Goal: Transaction & Acquisition: Subscribe to service/newsletter

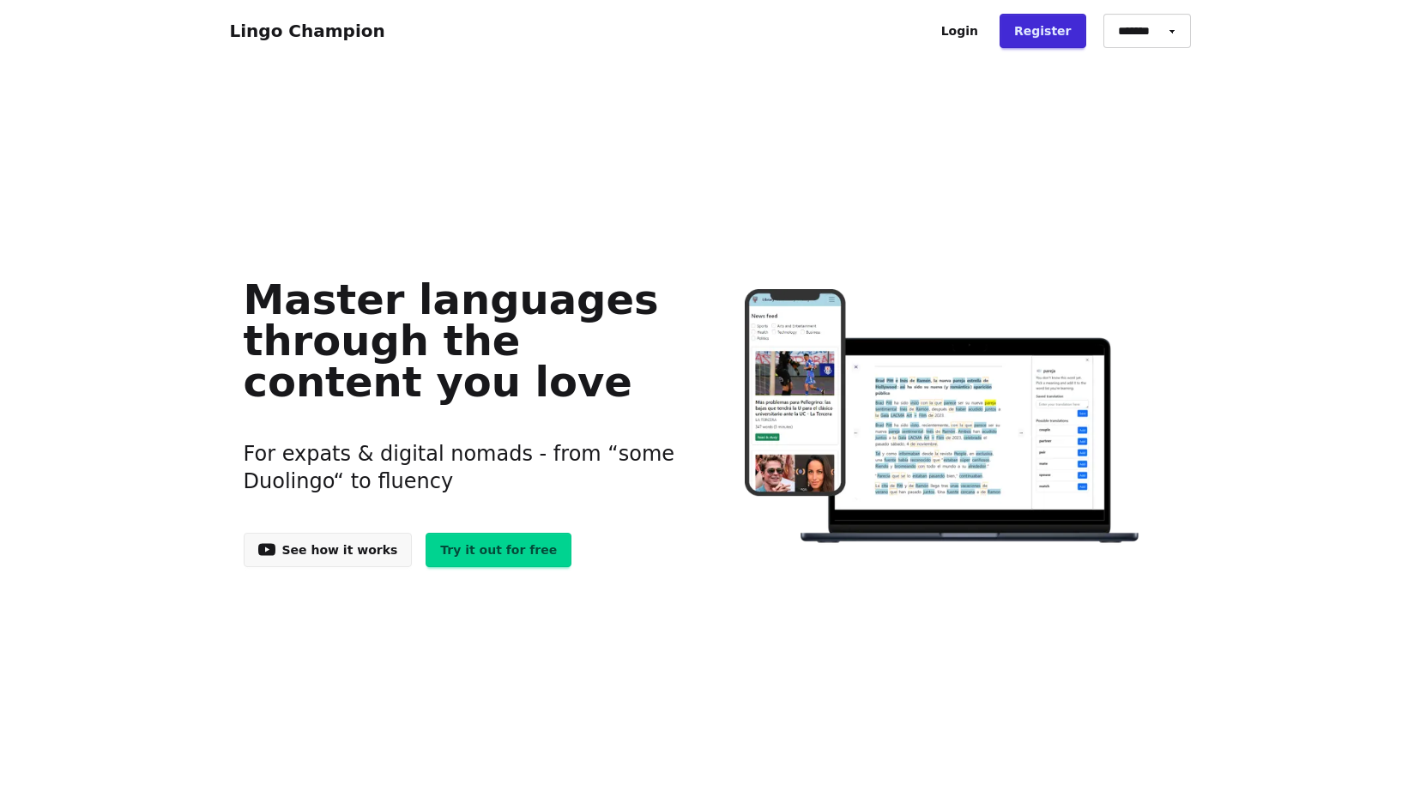
click at [461, 553] on link "Try it out for free" at bounding box center [499, 550] width 146 height 34
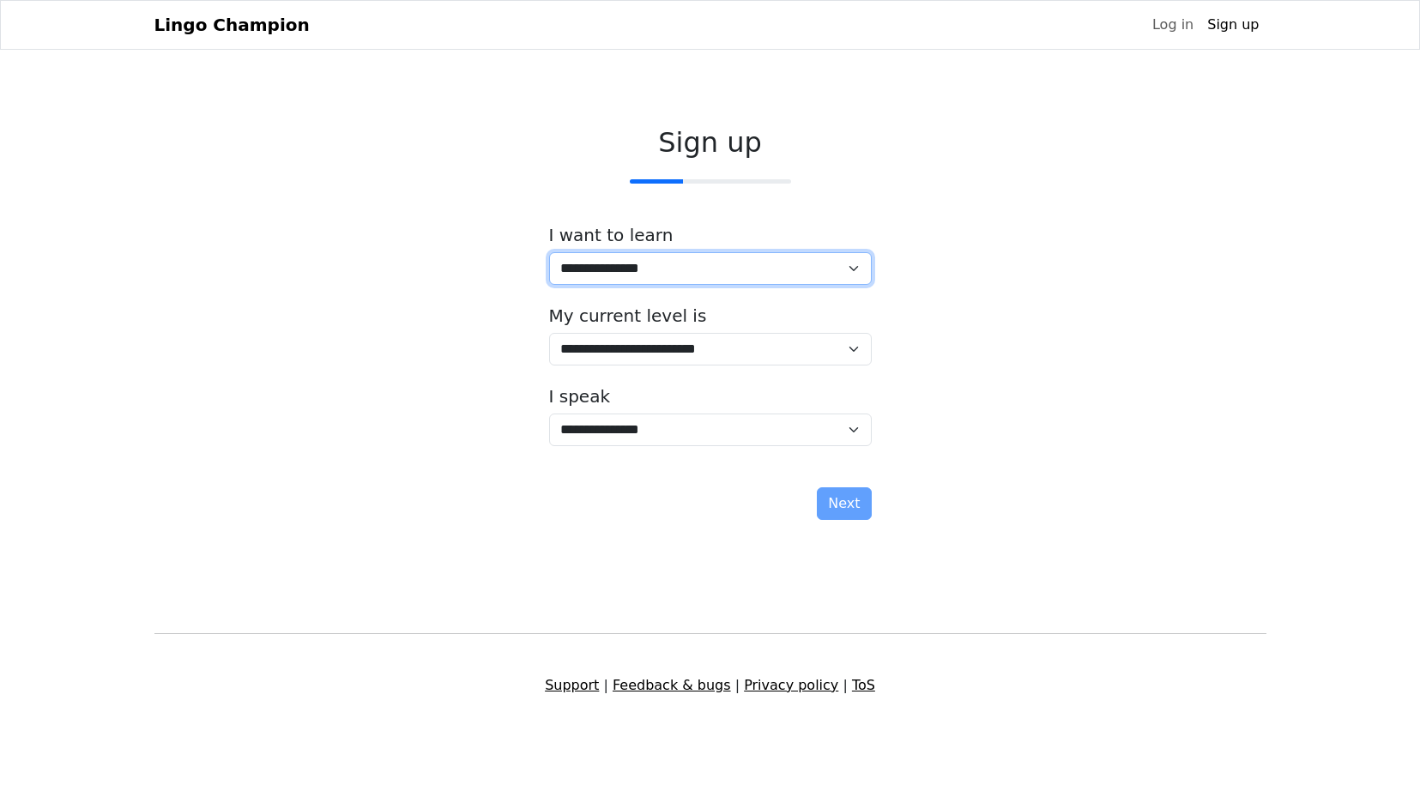
click at [690, 270] on select "**********" at bounding box center [710, 268] width 323 height 33
select select "**"
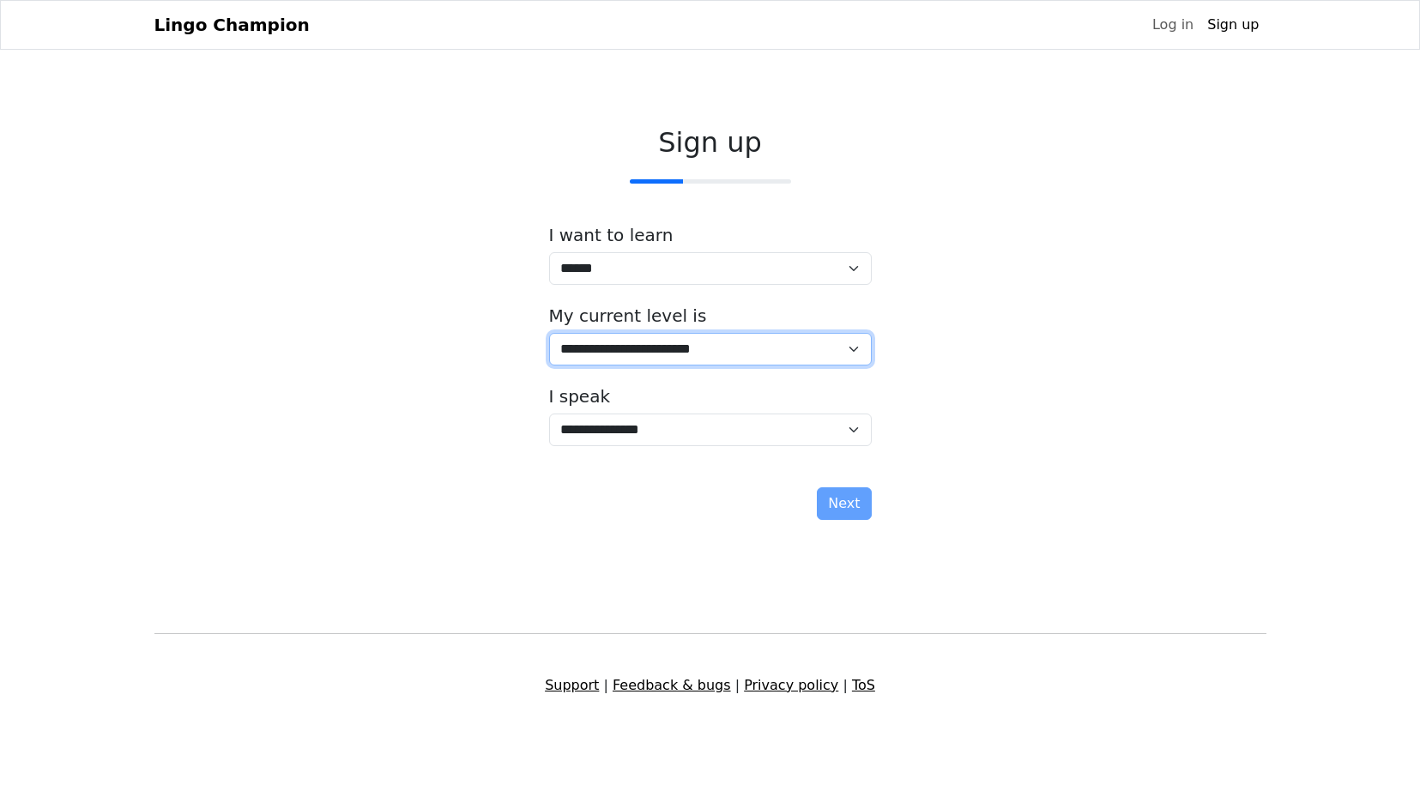
click at [661, 353] on select "**********" at bounding box center [710, 349] width 323 height 33
select select "*"
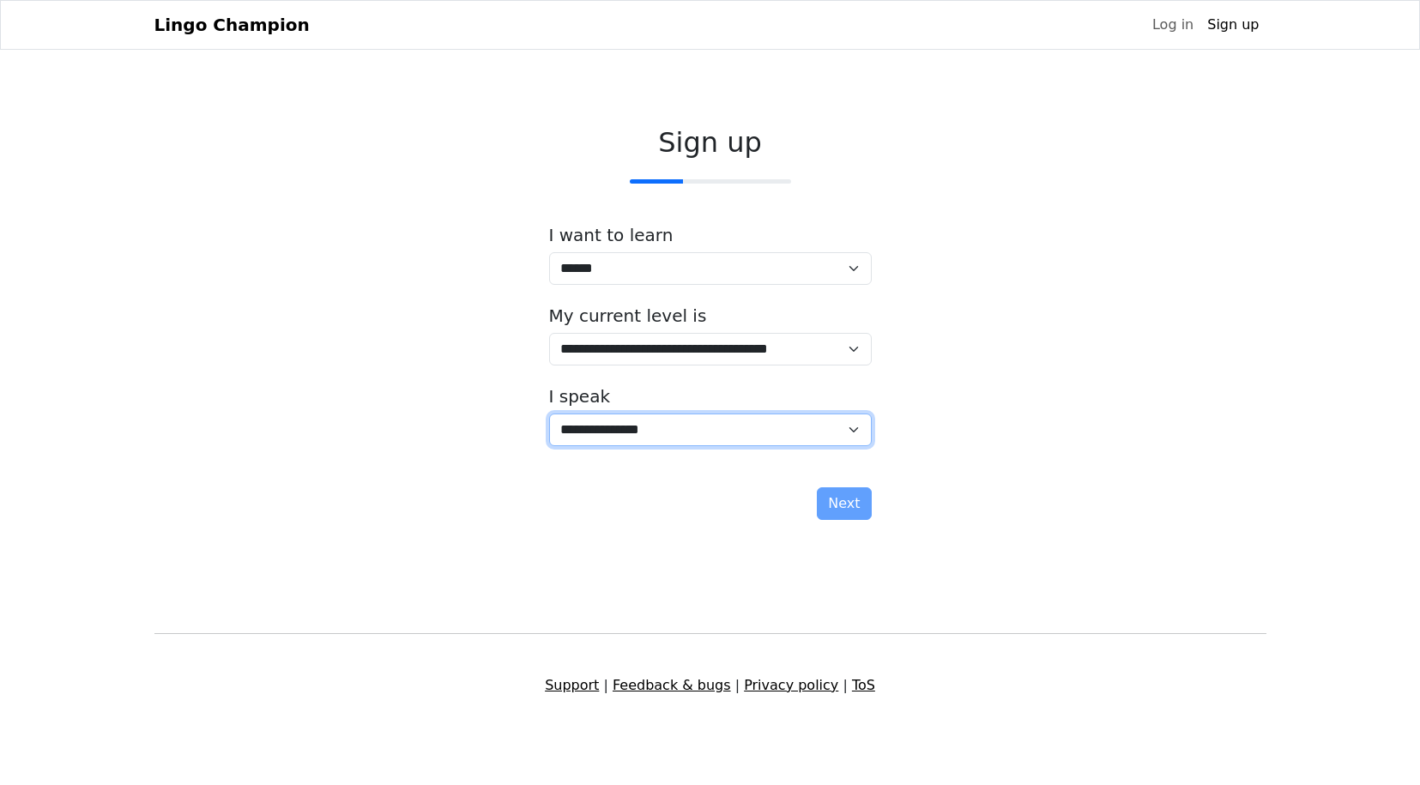
click at [664, 428] on select "**********" at bounding box center [710, 430] width 323 height 33
select select "**"
click at [842, 494] on button "Next" at bounding box center [844, 503] width 54 height 33
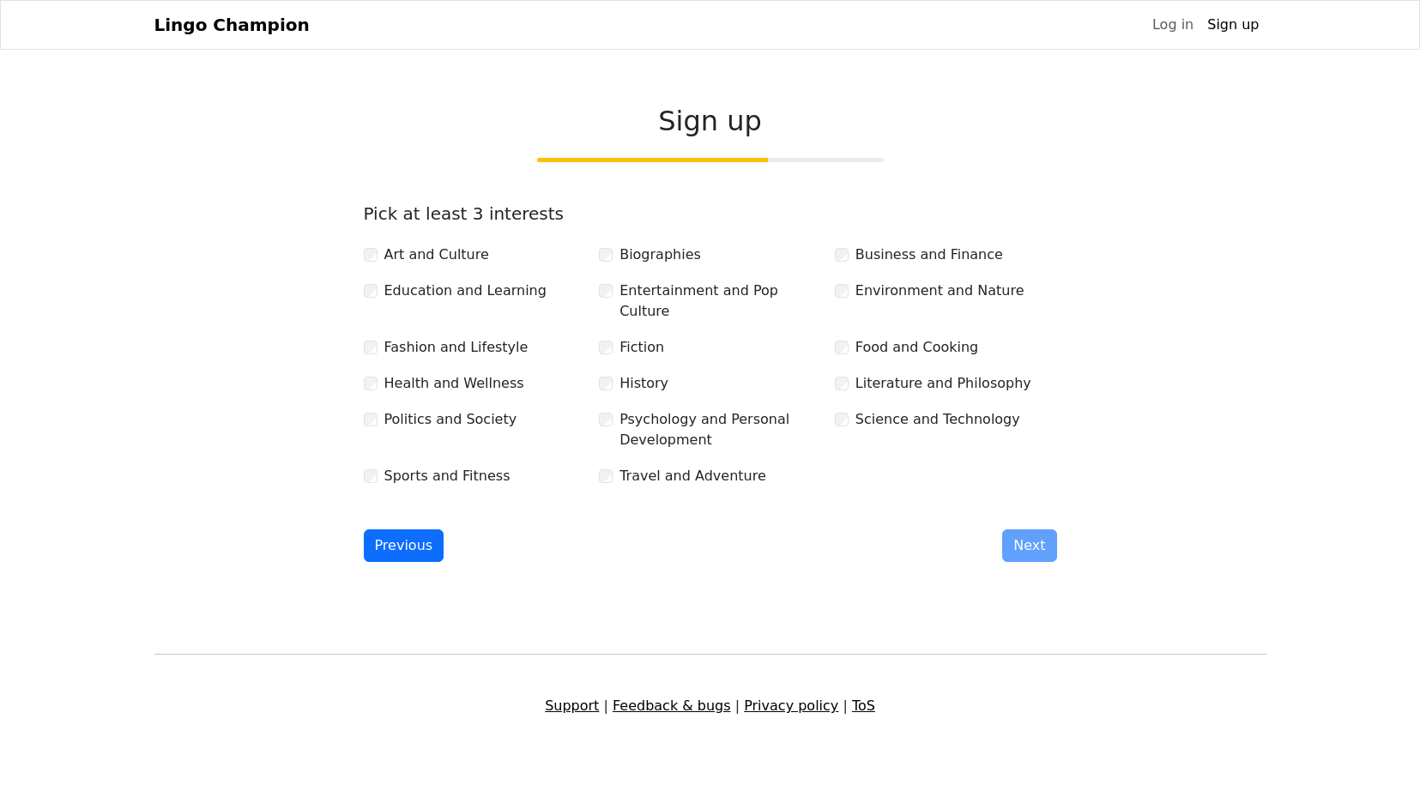
click at [850, 254] on div "Business and Finance" at bounding box center [946, 255] width 222 height 21
click at [919, 337] on label "Food and Cooking" at bounding box center [916, 347] width 123 height 21
click at [486, 337] on label "Fashion and Lifestyle" at bounding box center [456, 347] width 144 height 21
click at [473, 373] on label "Health and Wellness" at bounding box center [454, 383] width 140 height 21
click at [469, 409] on label "Politics and Society" at bounding box center [450, 419] width 133 height 21
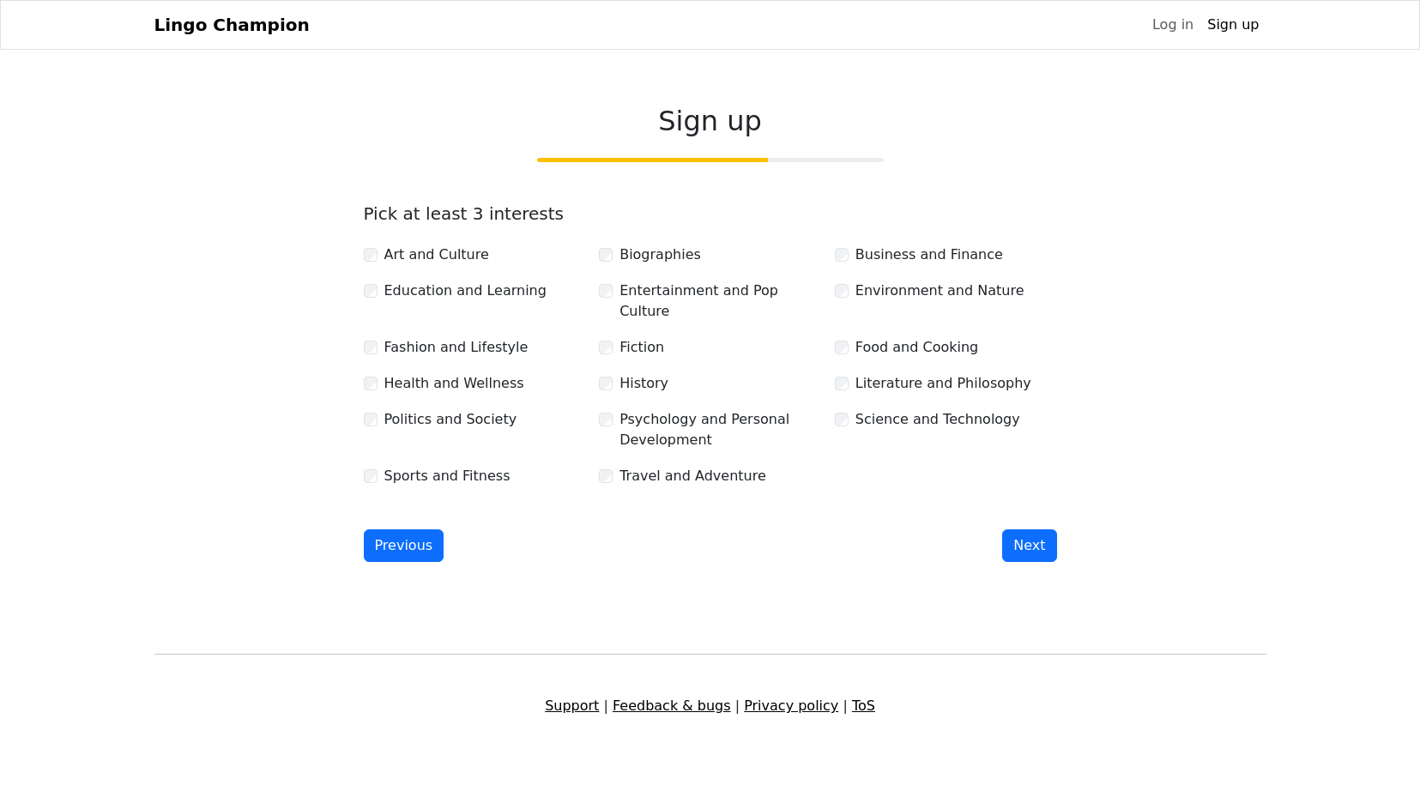
click at [468, 466] on label "Sports and Fitness" at bounding box center [447, 476] width 126 height 21
click at [630, 337] on label "Fiction" at bounding box center [641, 347] width 45 height 21
click at [649, 295] on label "Entertainment and Pop Culture" at bounding box center [720, 301] width 202 height 41
click at [873, 285] on label "Environment and Nature" at bounding box center [939, 291] width 169 height 21
click at [1030, 529] on button "Next" at bounding box center [1029, 545] width 54 height 33
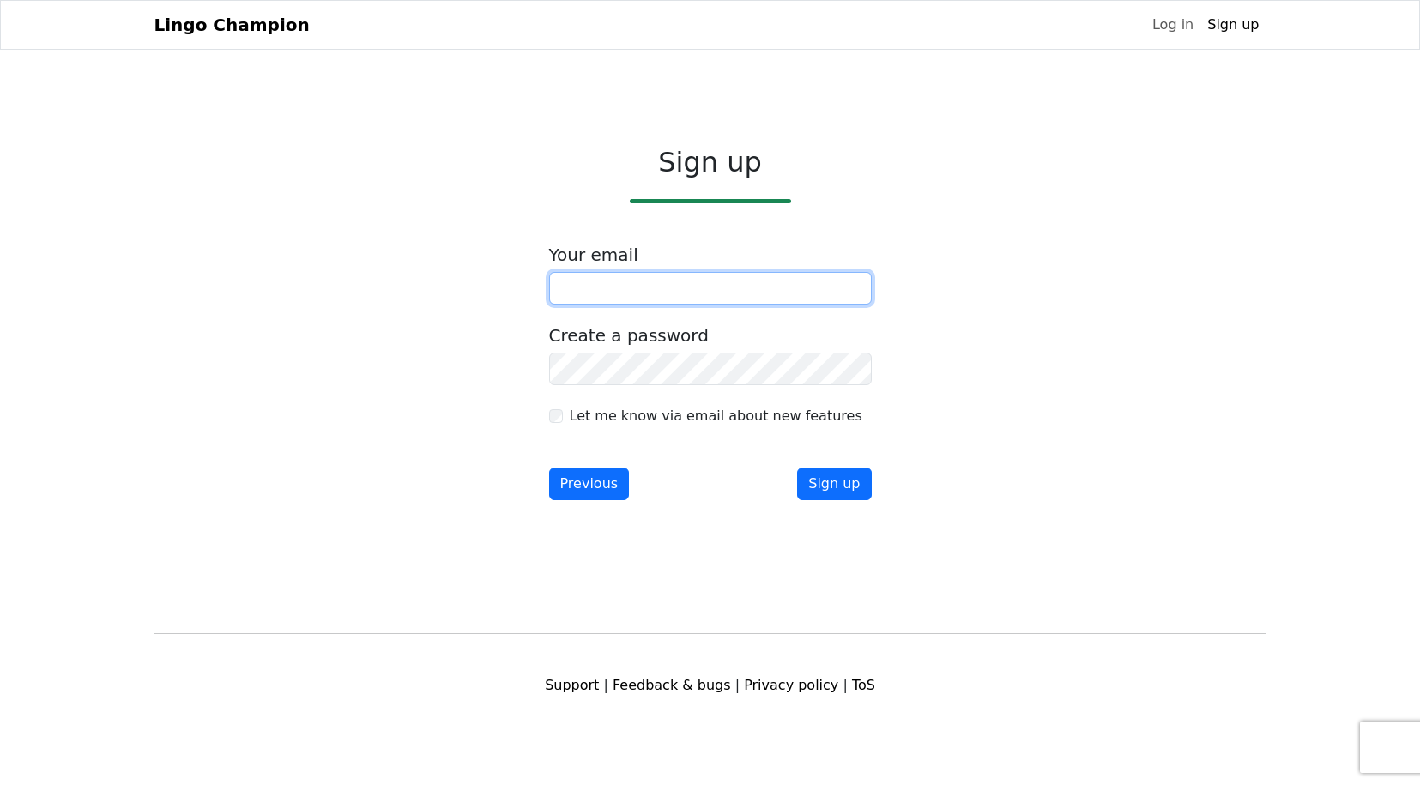
click at [752, 285] on input "email" at bounding box center [710, 288] width 323 height 33
type input "**********"
click at [847, 496] on button "Sign up" at bounding box center [834, 484] width 74 height 33
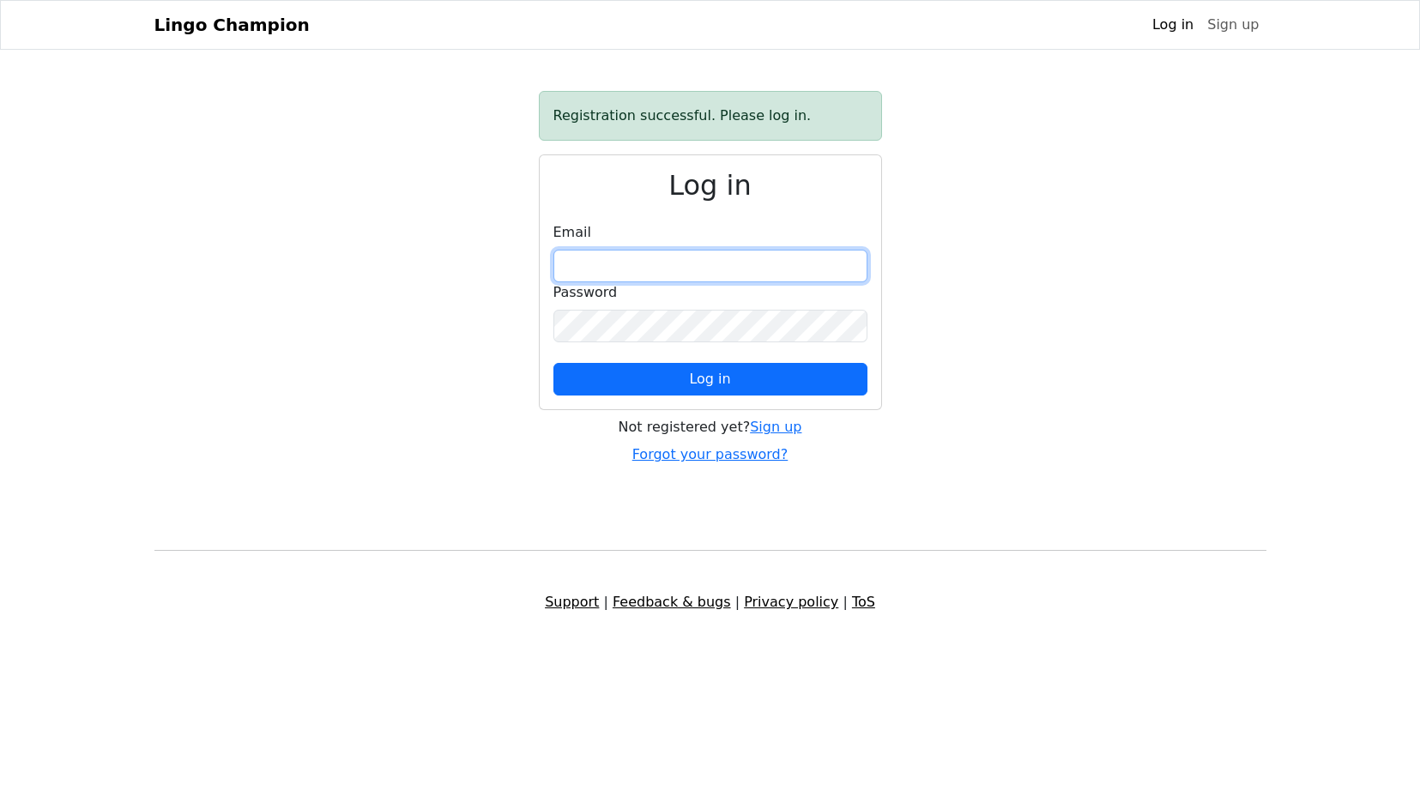
click at [766, 254] on input "email" at bounding box center [710, 266] width 314 height 33
type input "**********"
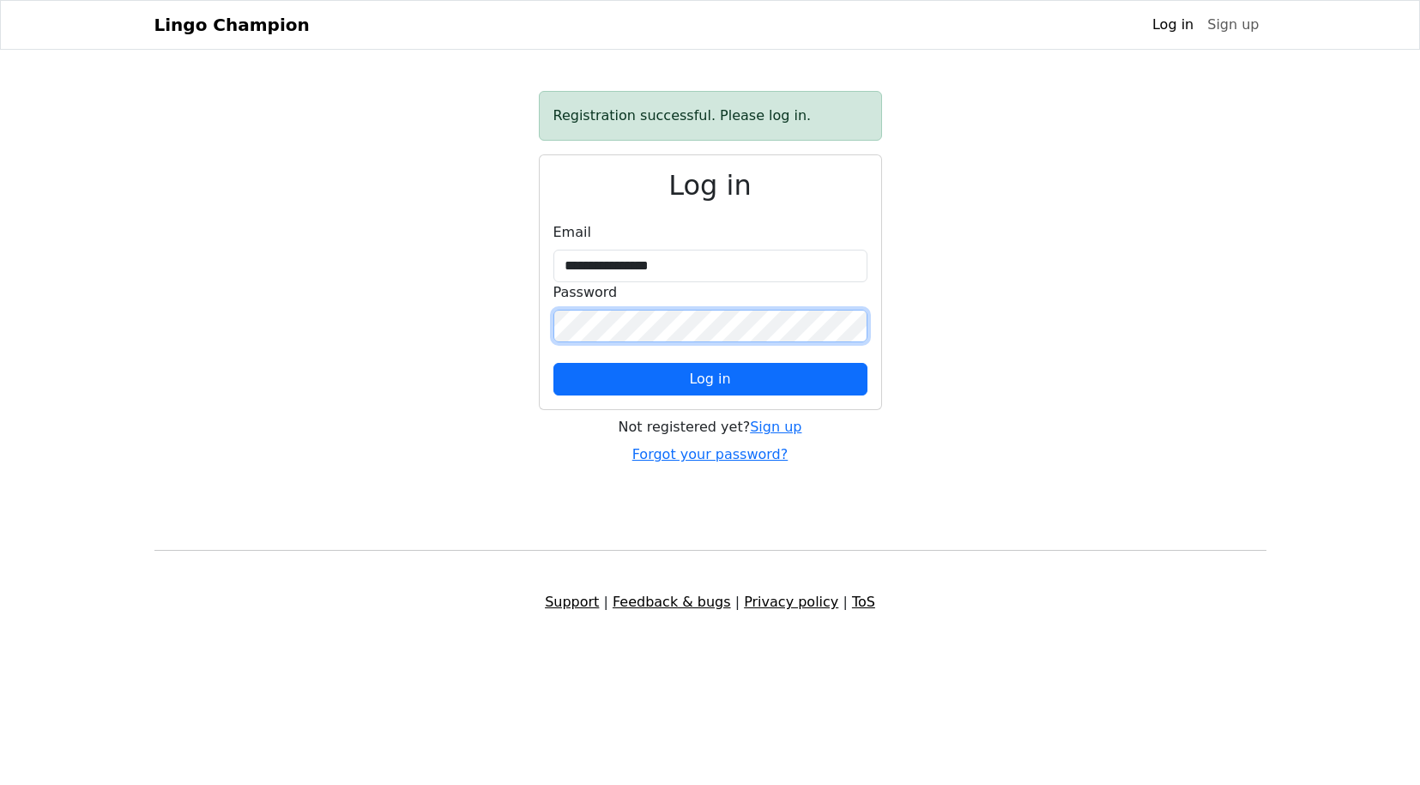
click at [553, 363] on button "Log in" at bounding box center [710, 379] width 314 height 33
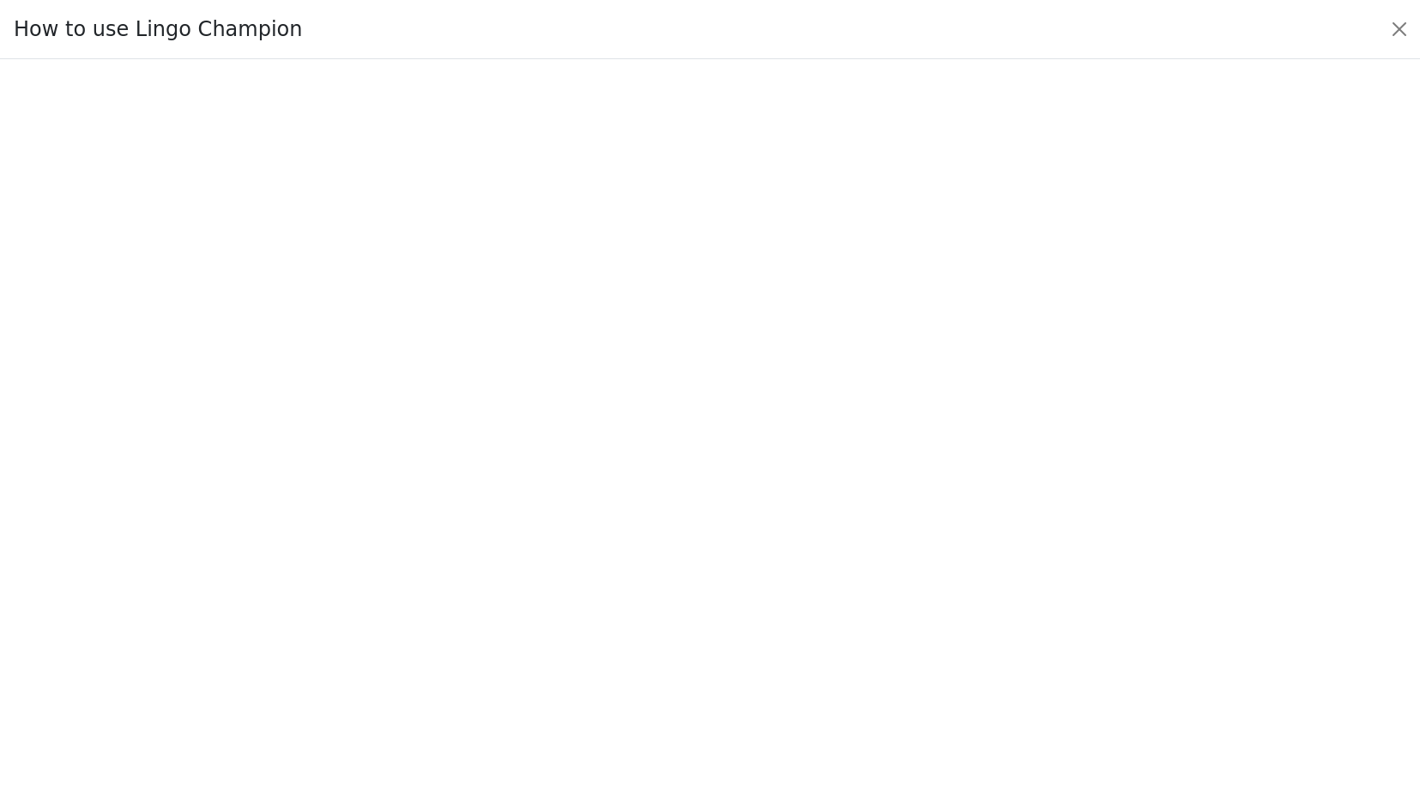
scroll to position [85, 0]
click at [1398, 24] on button "Close" at bounding box center [1399, 28] width 27 height 27
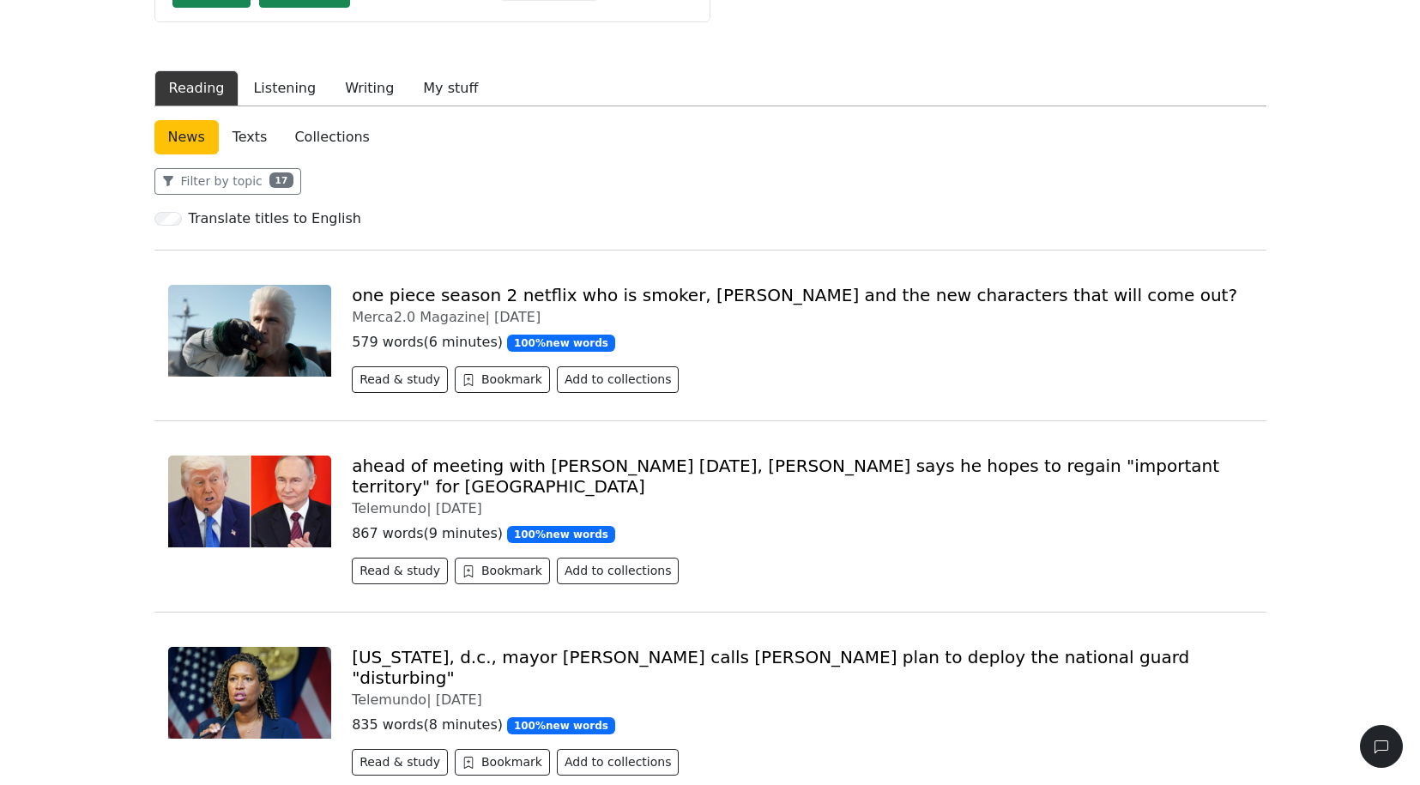
scroll to position [247, 0]
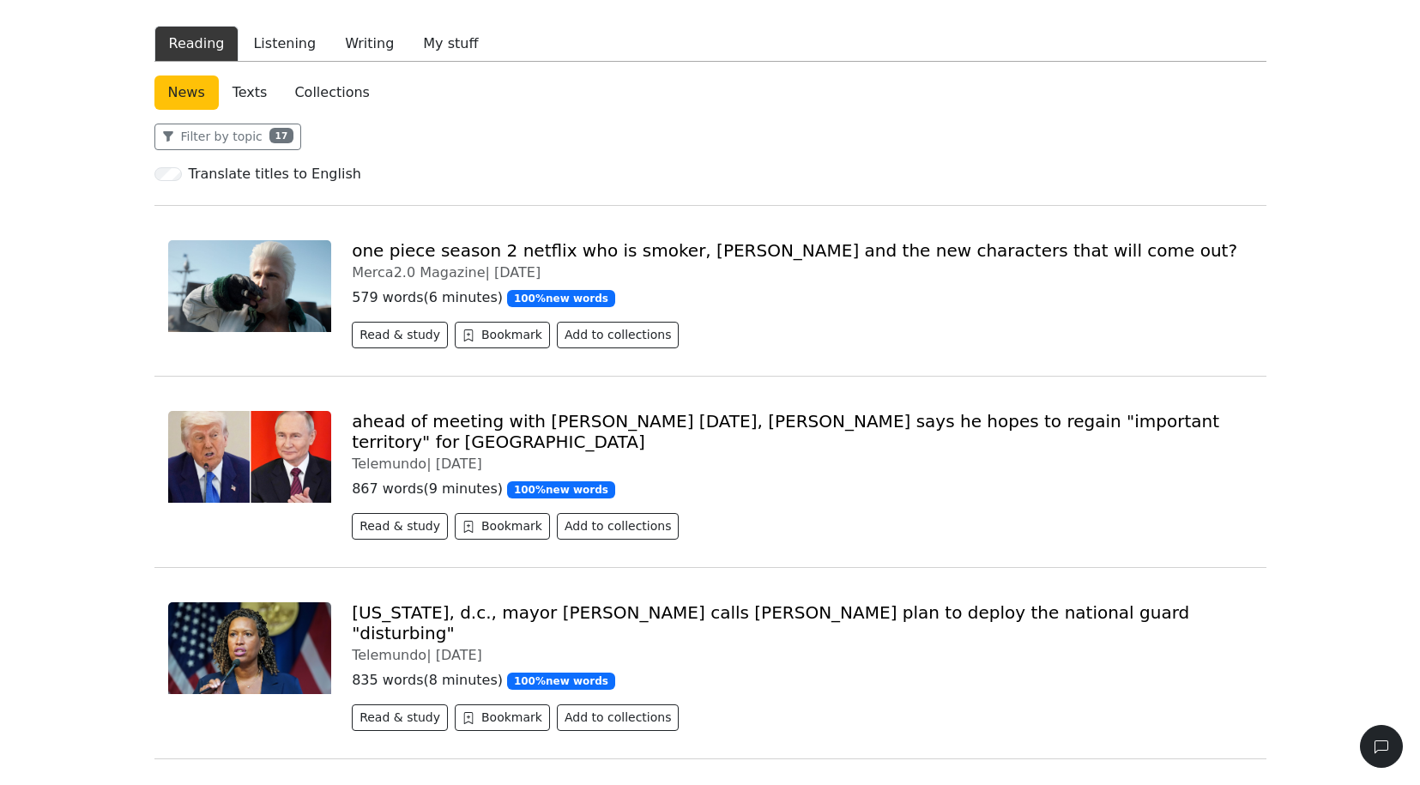
click at [293, 432] on img at bounding box center [250, 457] width 164 height 92
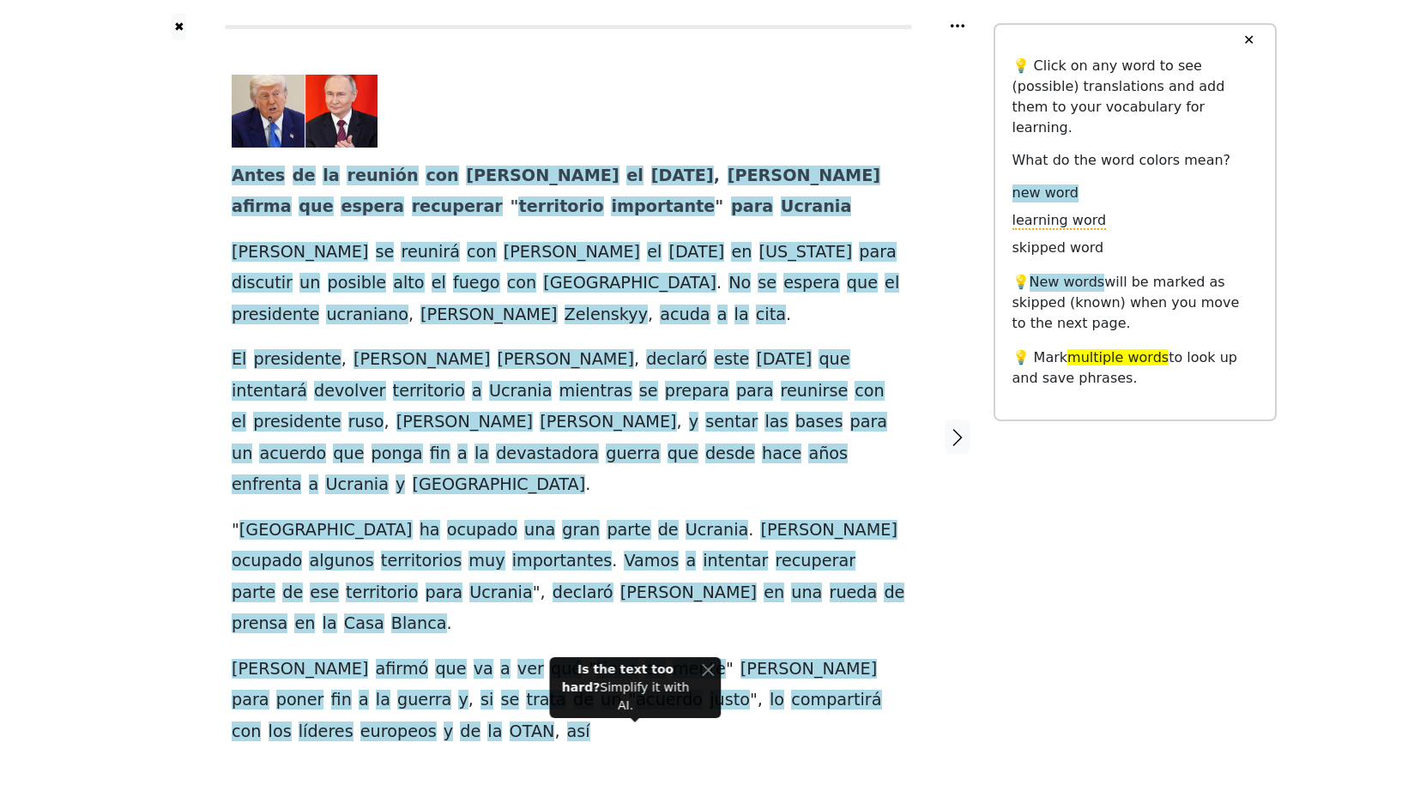
click at [500, 740] on link "Generate audio for the content" at bounding box center [547, 753] width 241 height 27
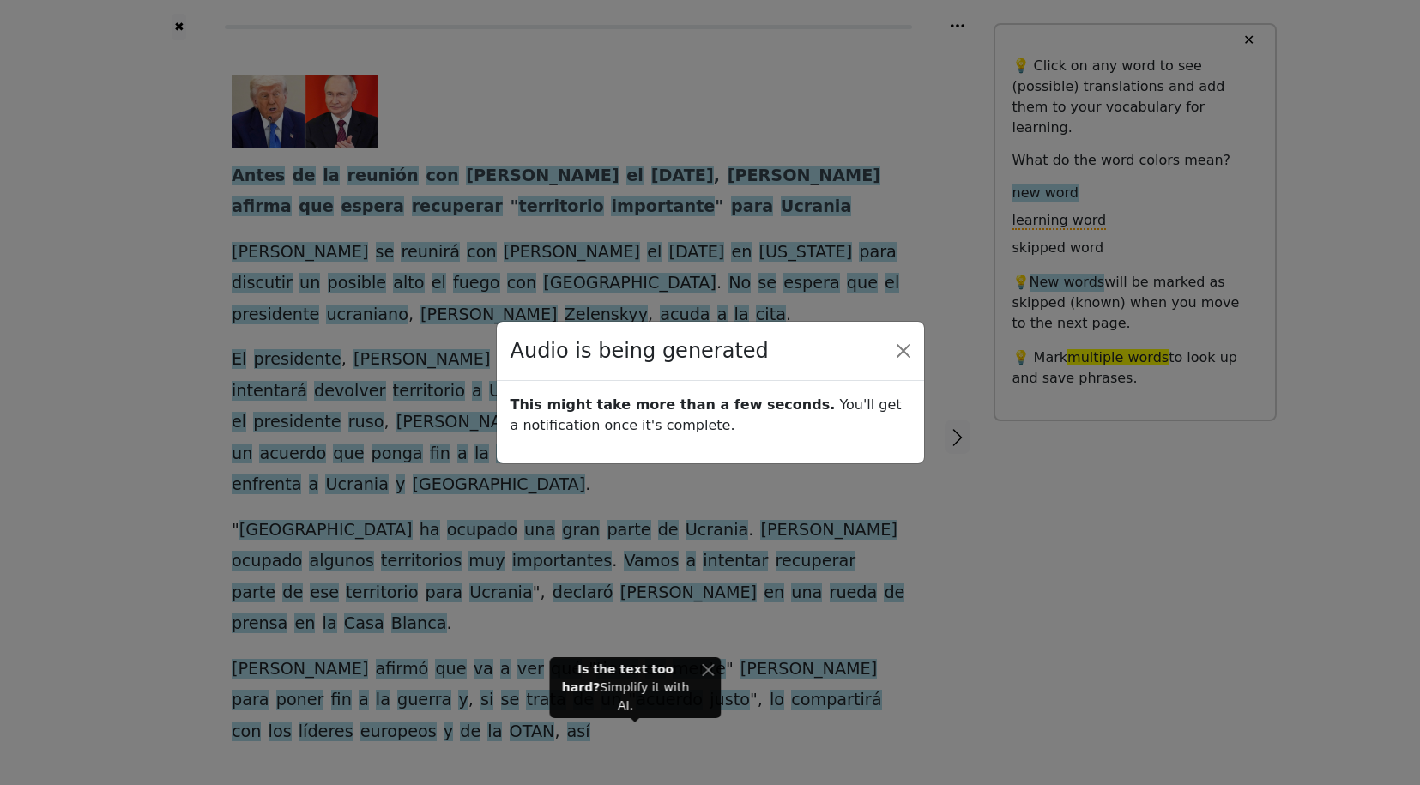
click at [668, 409] on strong "This might take more than a few seconds." at bounding box center [673, 404] width 325 height 16
click at [901, 345] on button "Close" at bounding box center [903, 350] width 27 height 27
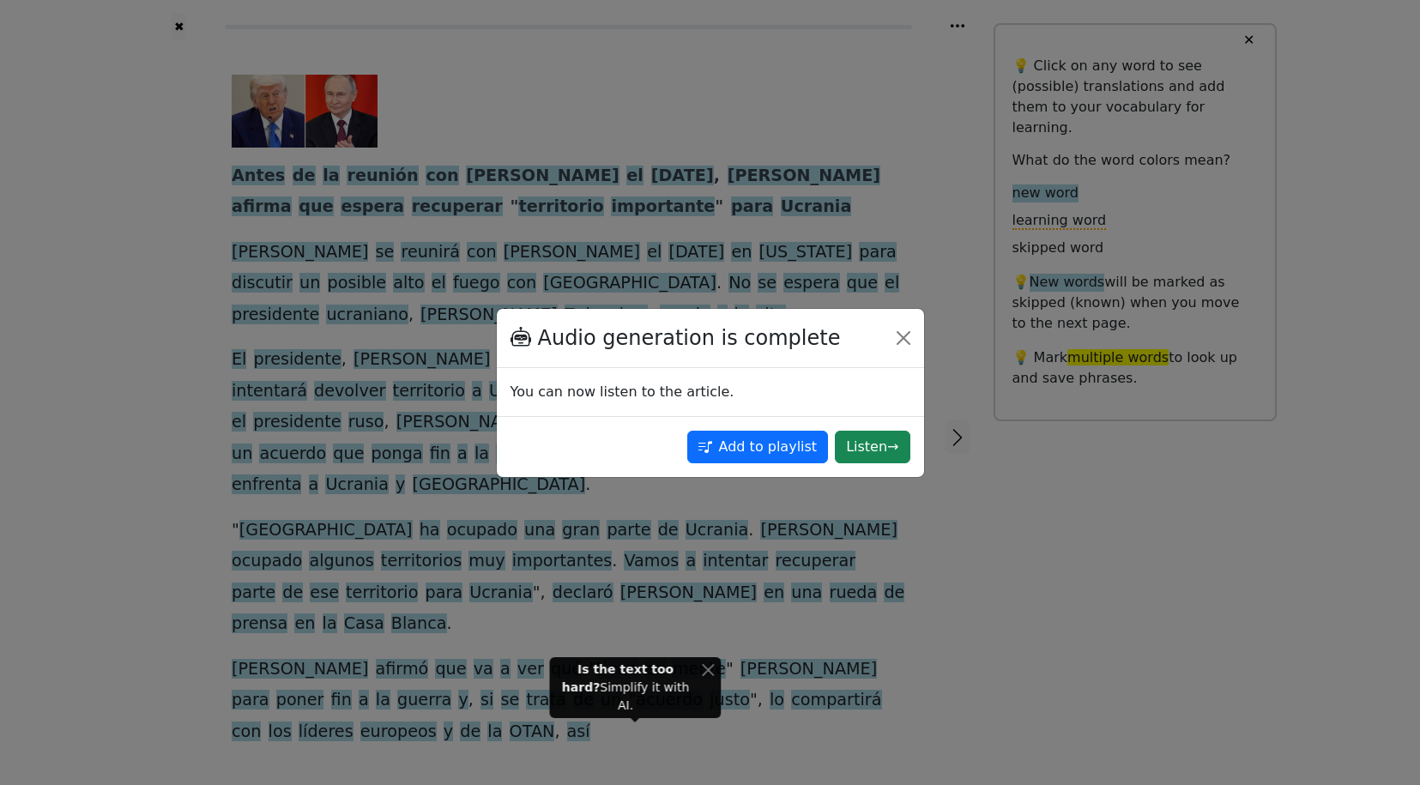
click at [178, 28] on div "Audio generation is complete You can now listen to the article. Add to playlist…" at bounding box center [710, 392] width 1420 height 785
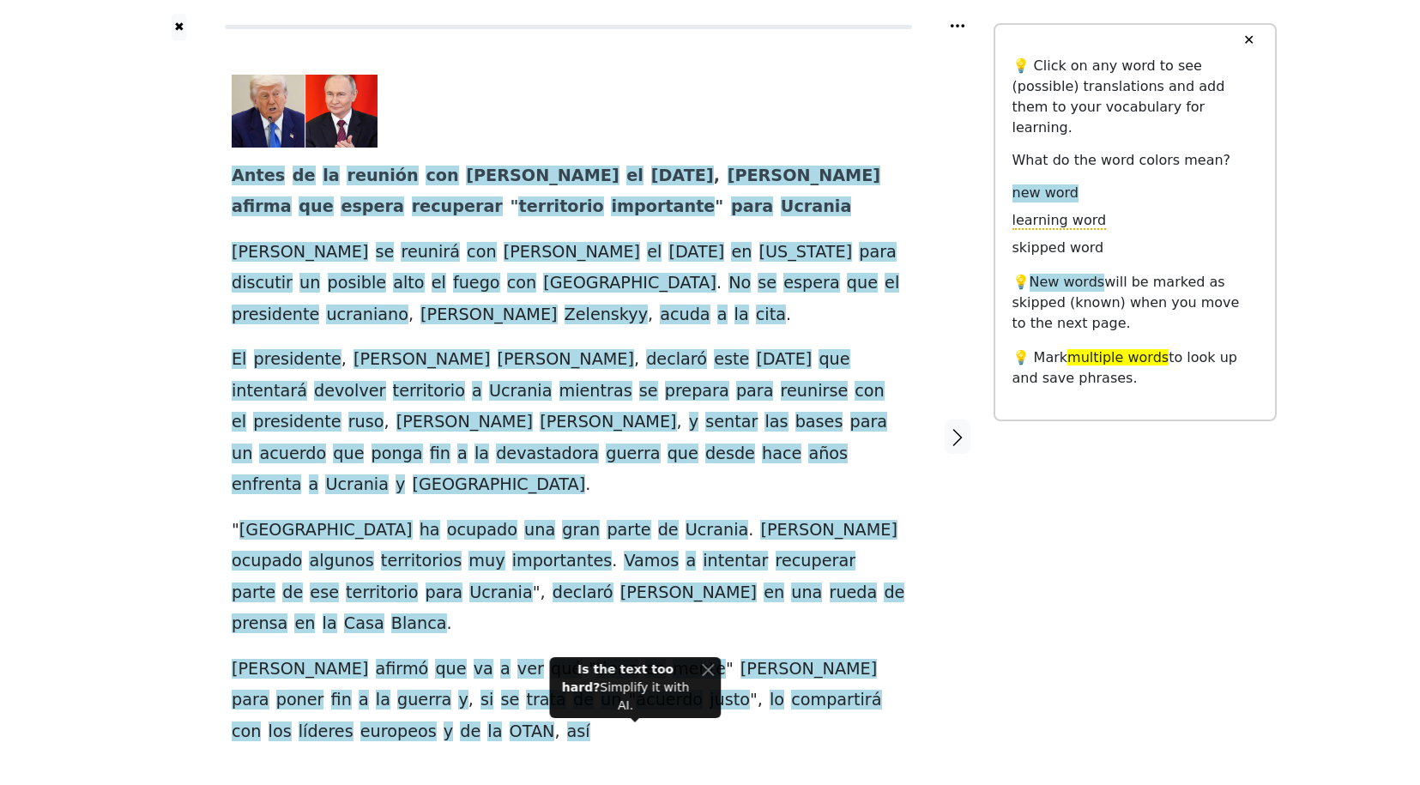
click at [187, 23] on div "✖" at bounding box center [179, 27] width 71 height 27
click at [175, 30] on button "✖" at bounding box center [179, 27] width 15 height 27
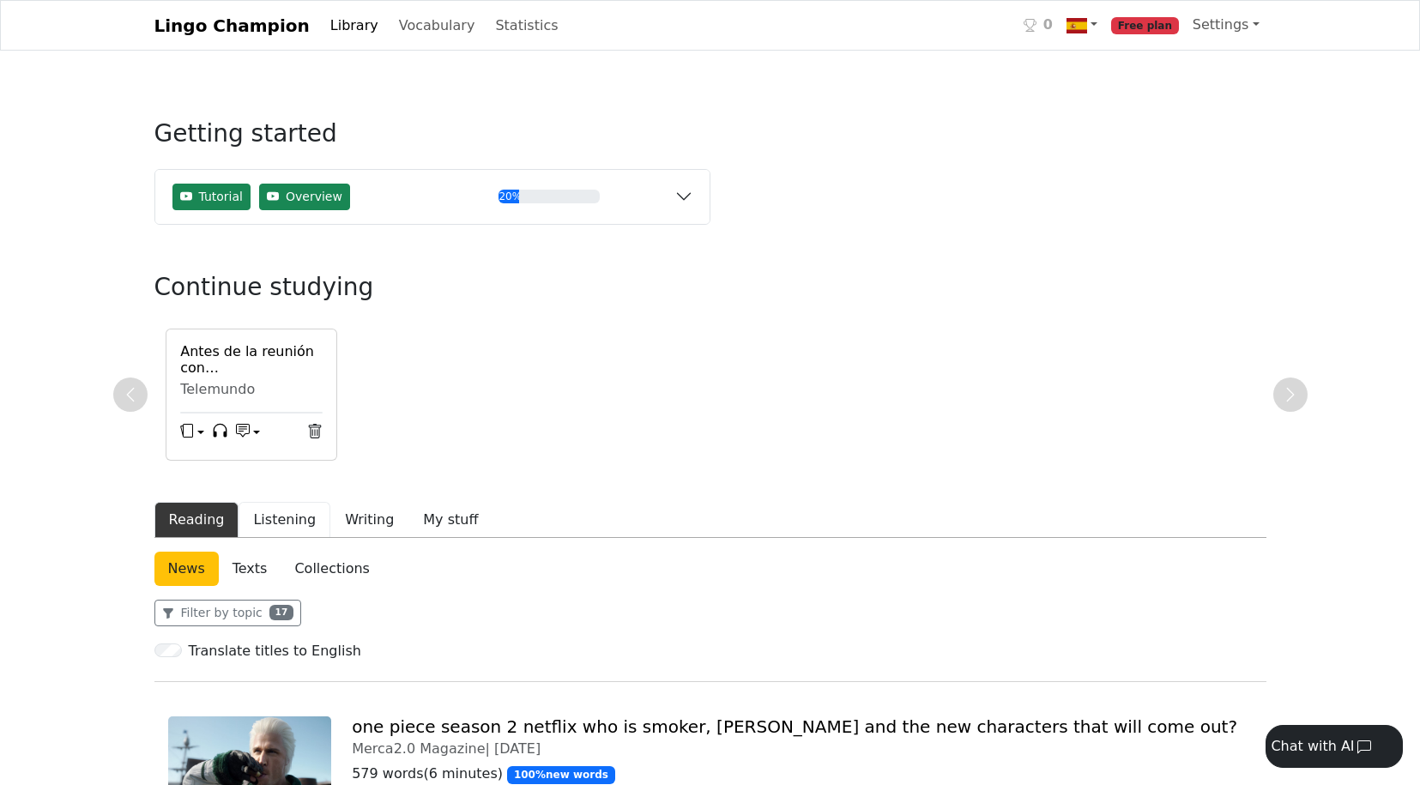
click at [287, 536] on button "Listening" at bounding box center [285, 520] width 92 height 36
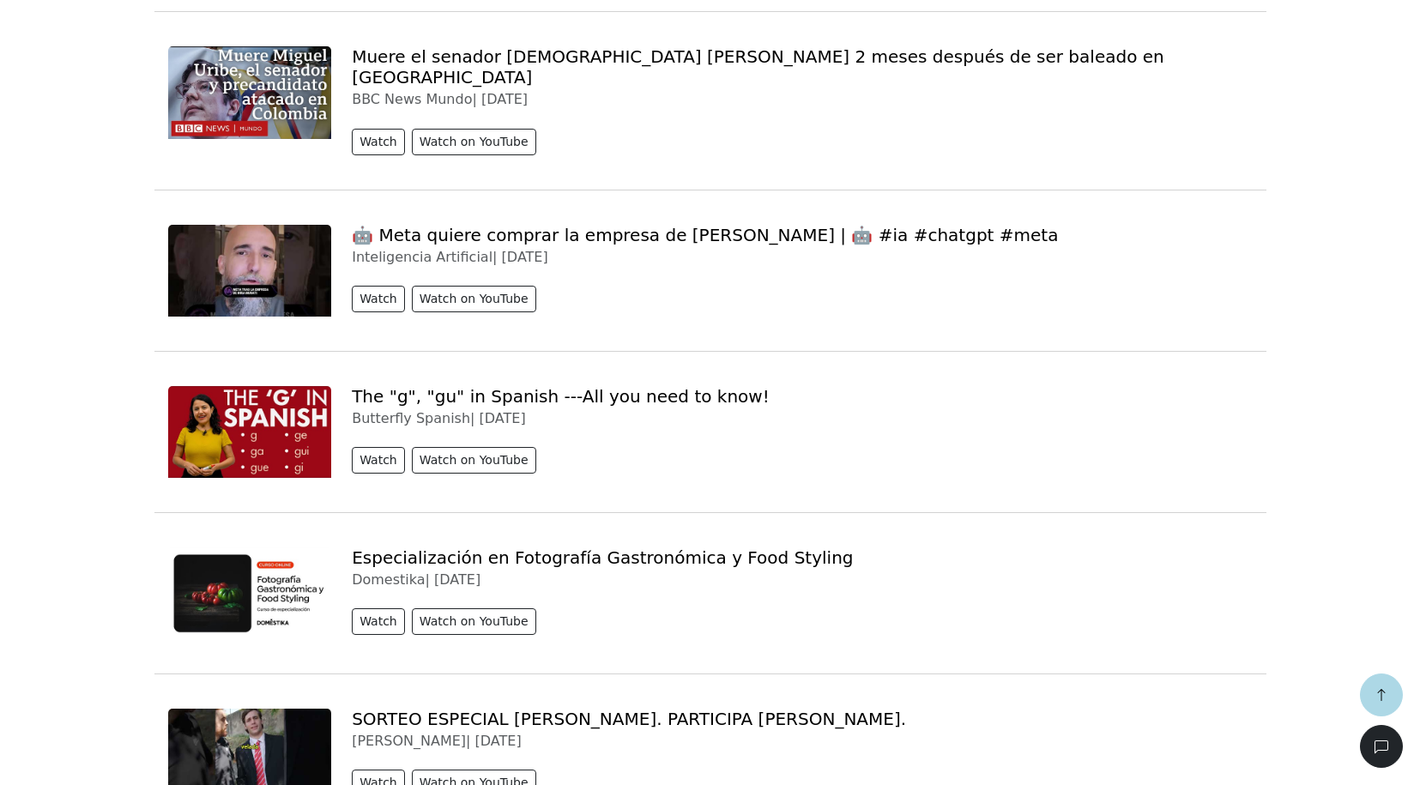
scroll to position [5919, 0]
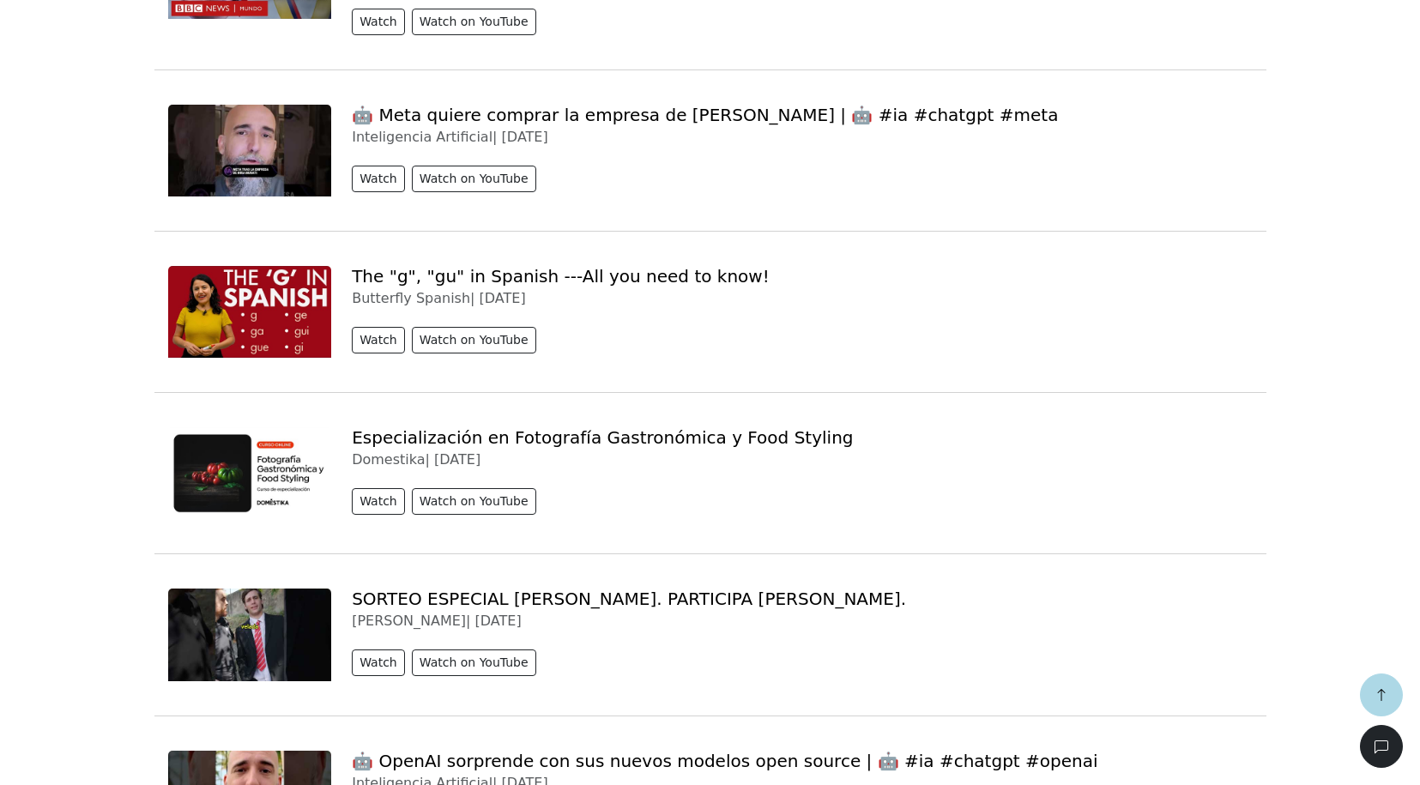
click at [245, 266] on img at bounding box center [250, 312] width 164 height 92
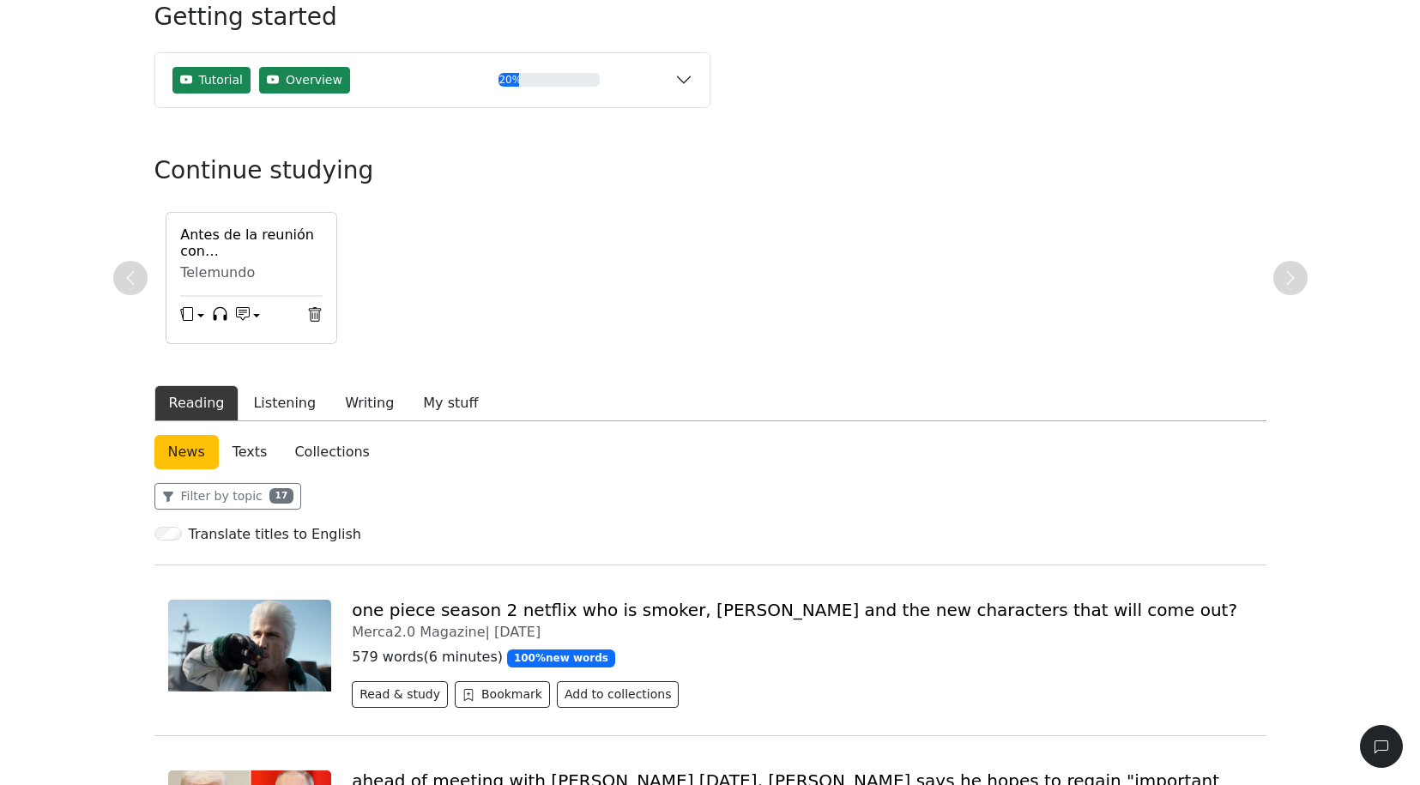
scroll to position [408, 0]
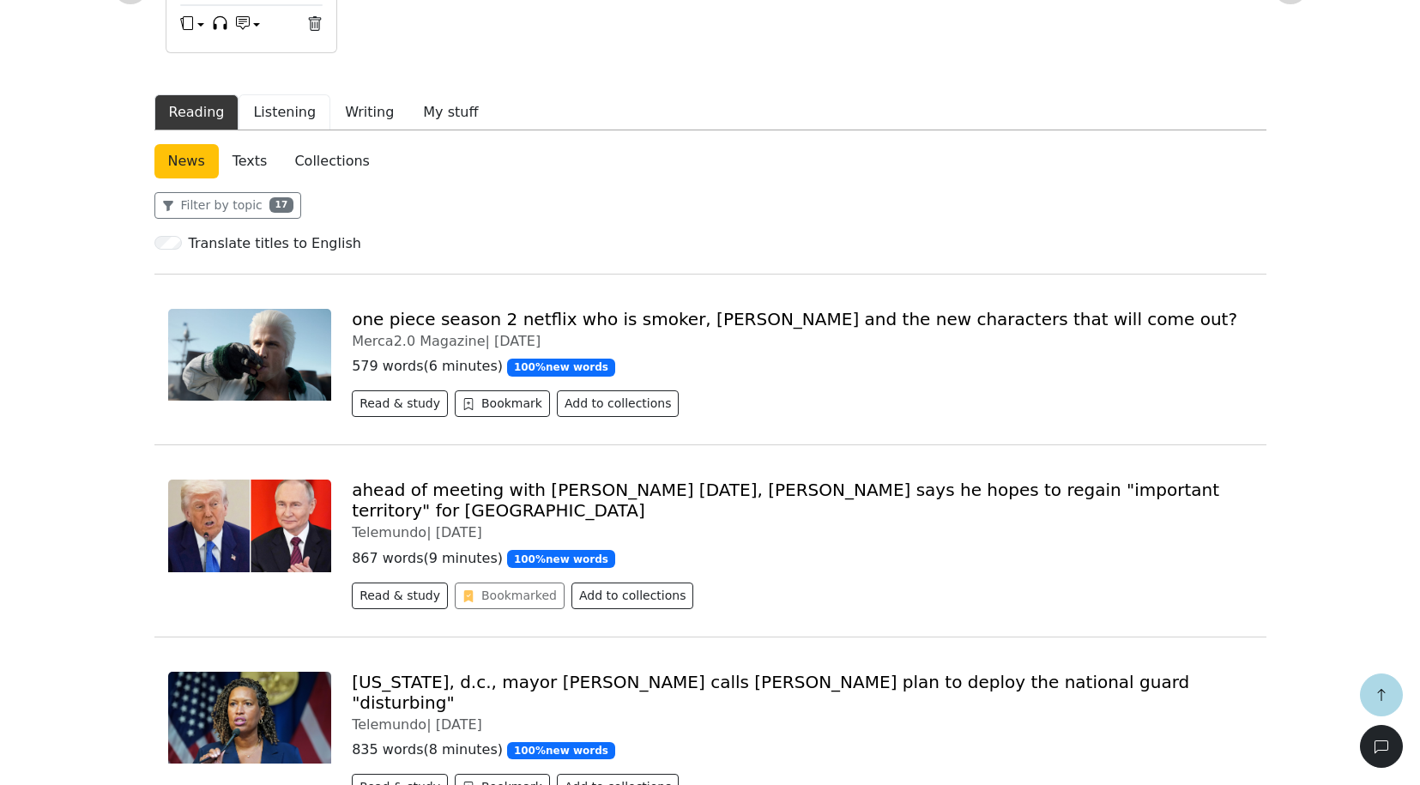
click at [275, 108] on button "Listening" at bounding box center [285, 112] width 92 height 36
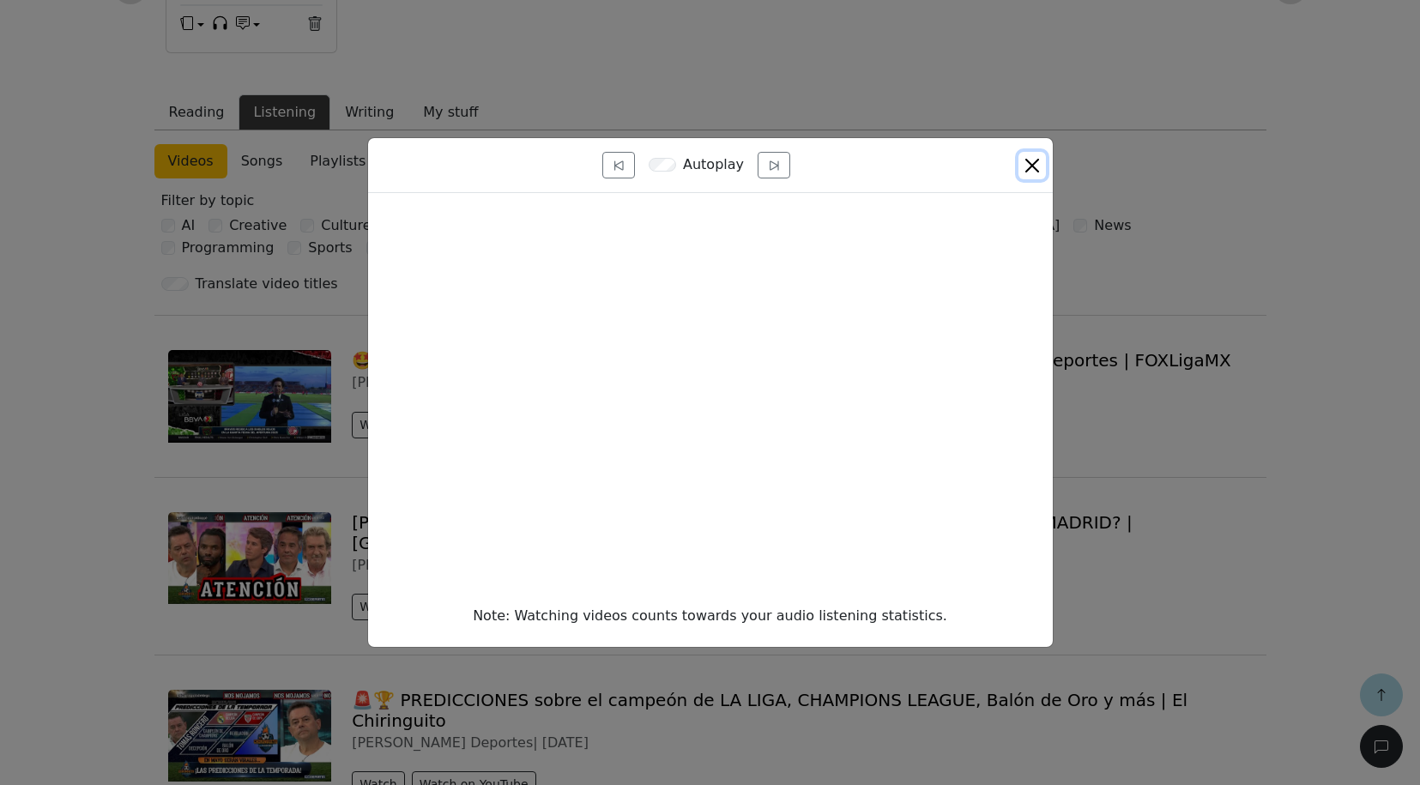
click at [1034, 162] on button "Close" at bounding box center [1031, 165] width 27 height 27
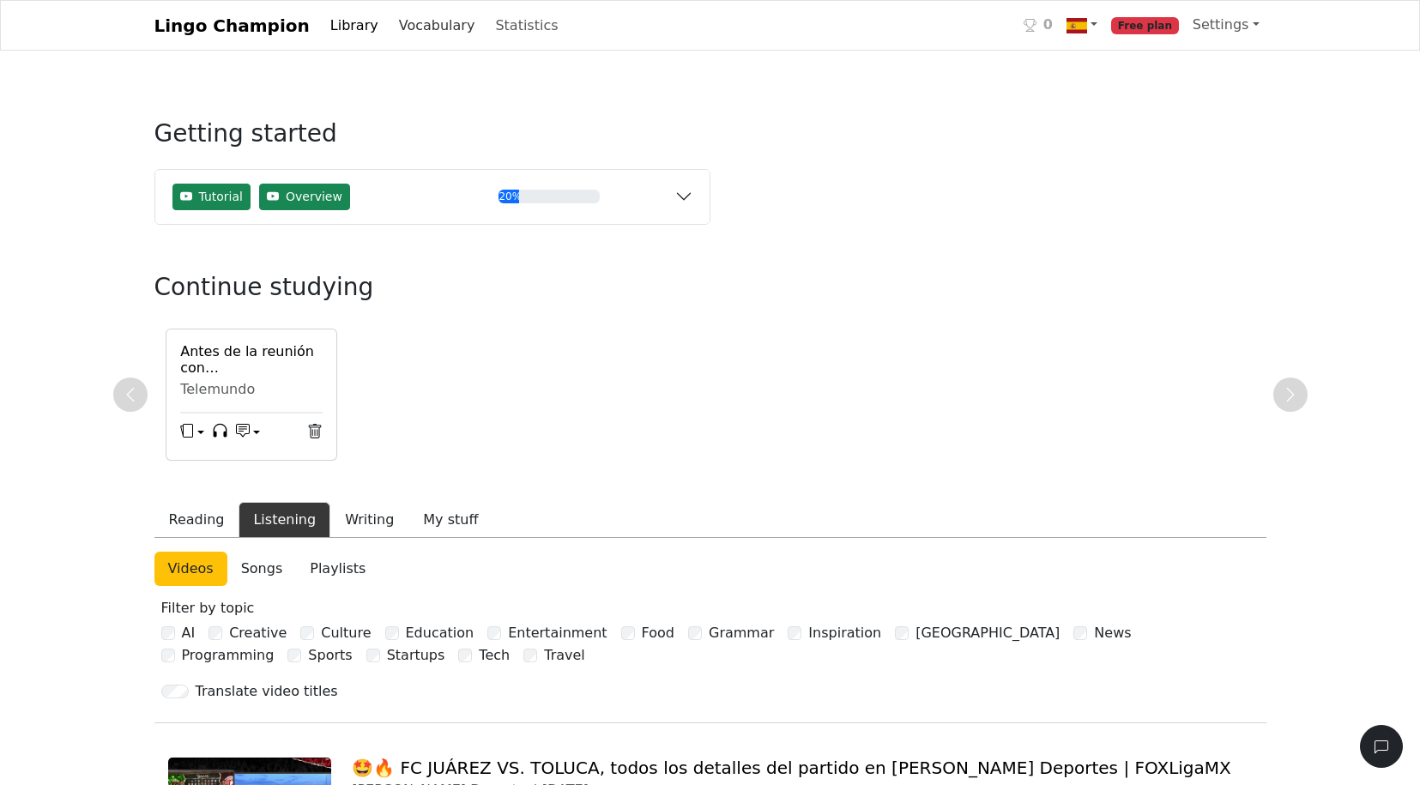
click at [394, 29] on link "Vocabulary" at bounding box center [437, 26] width 90 height 34
